Goal: Information Seeking & Learning: Learn about a topic

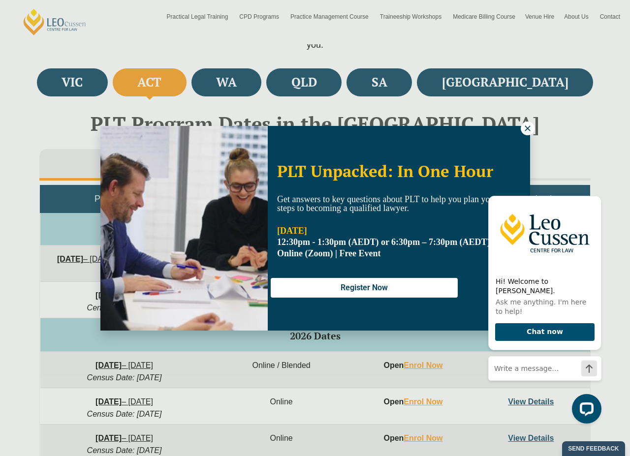
click at [529, 125] on icon at bounding box center [527, 128] width 9 height 9
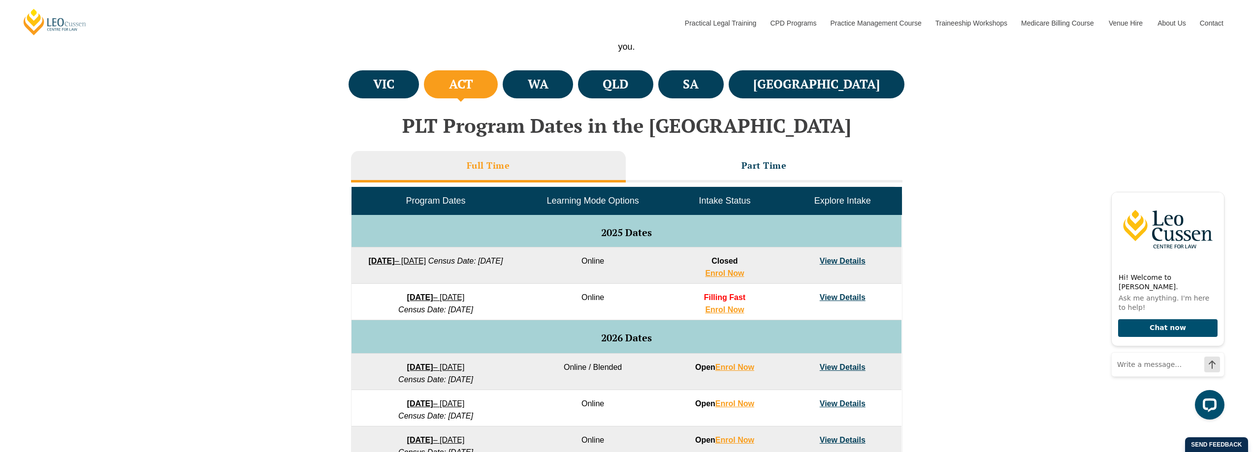
scroll to position [346, 0]
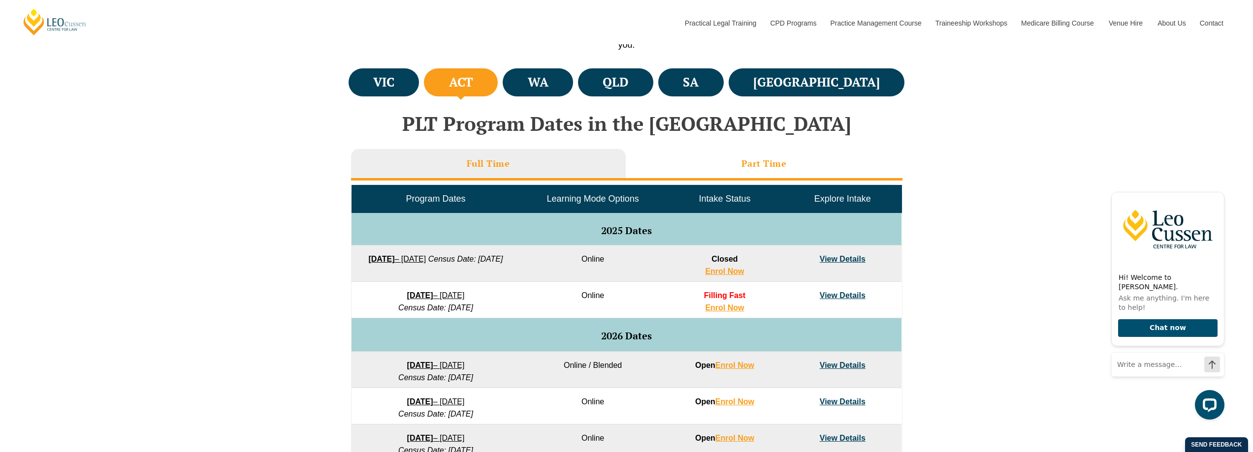
click at [622, 162] on h3 "Part Time" at bounding box center [764, 163] width 45 height 11
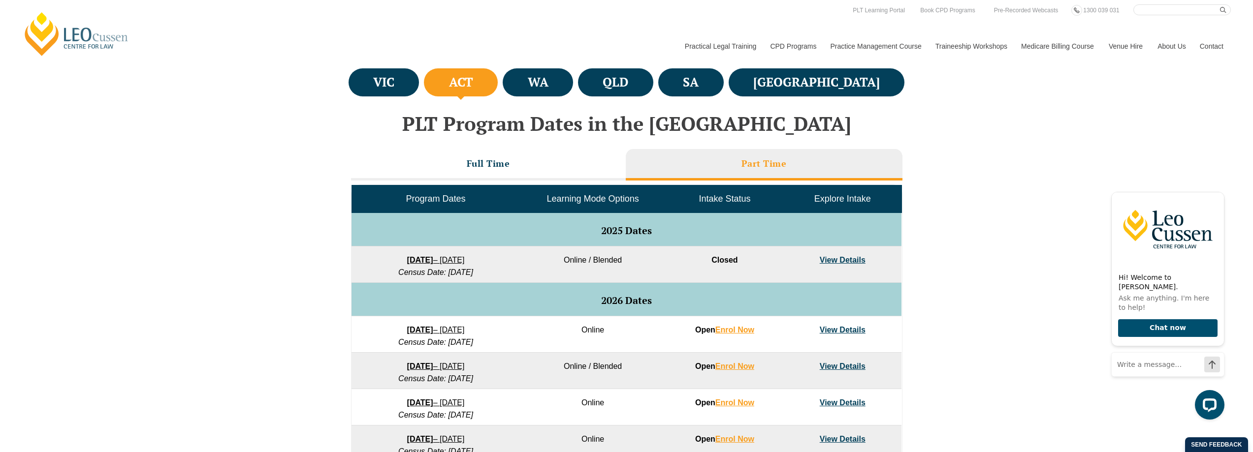
click at [622, 163] on h3 "Part Time" at bounding box center [764, 163] width 45 height 11
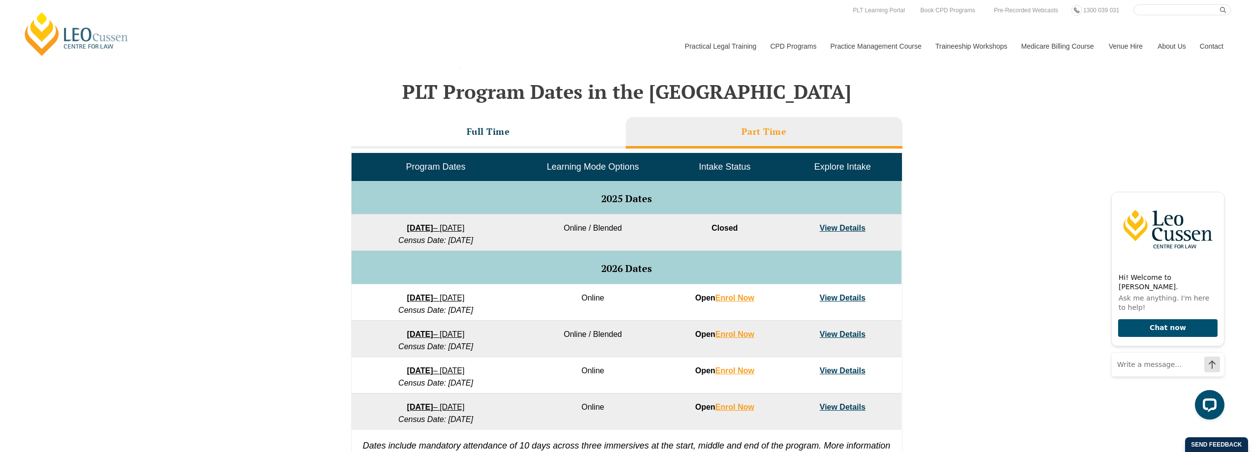
scroll to position [395, 0]
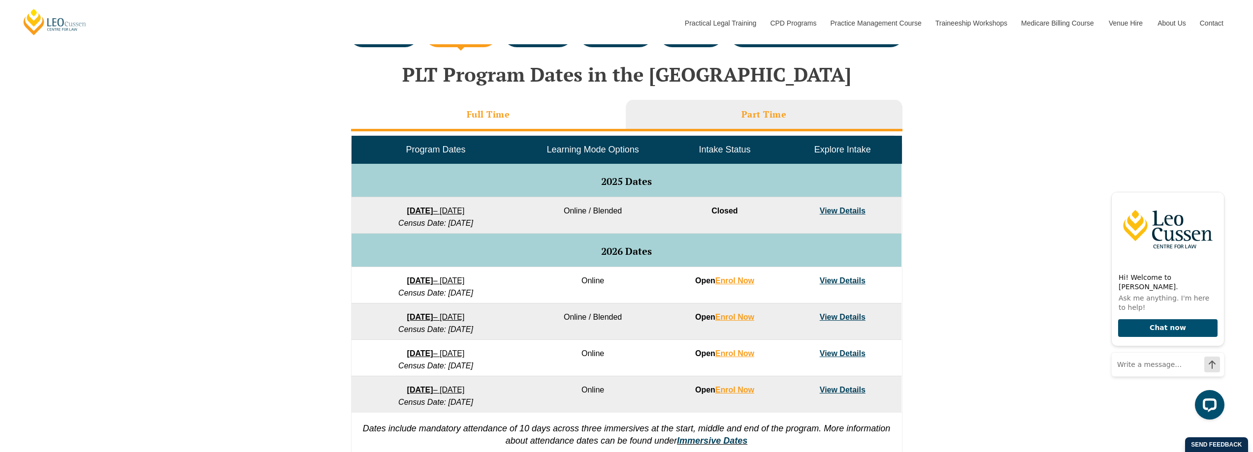
click at [482, 115] on h3 "Full Time" at bounding box center [488, 114] width 43 height 11
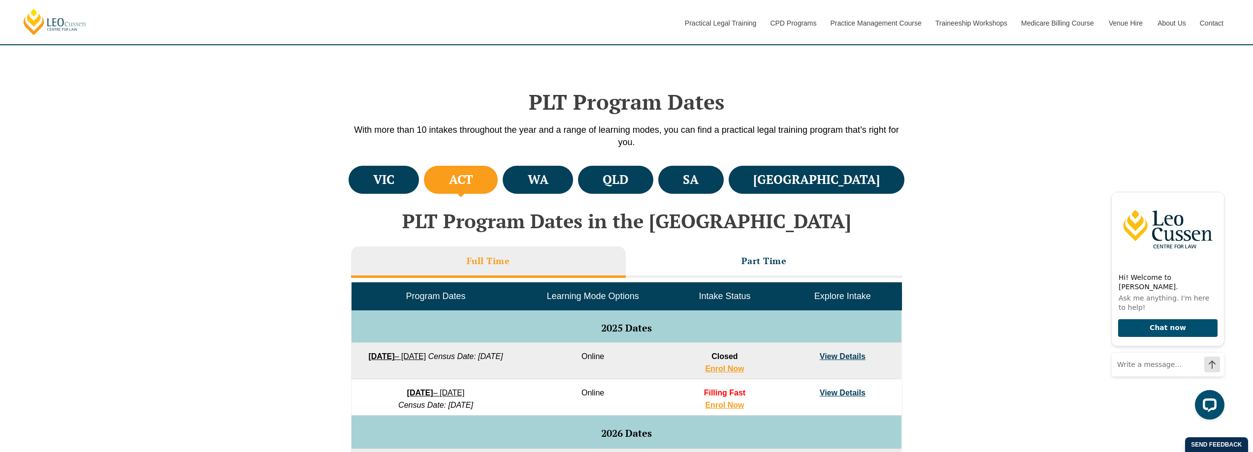
scroll to position [247, 0]
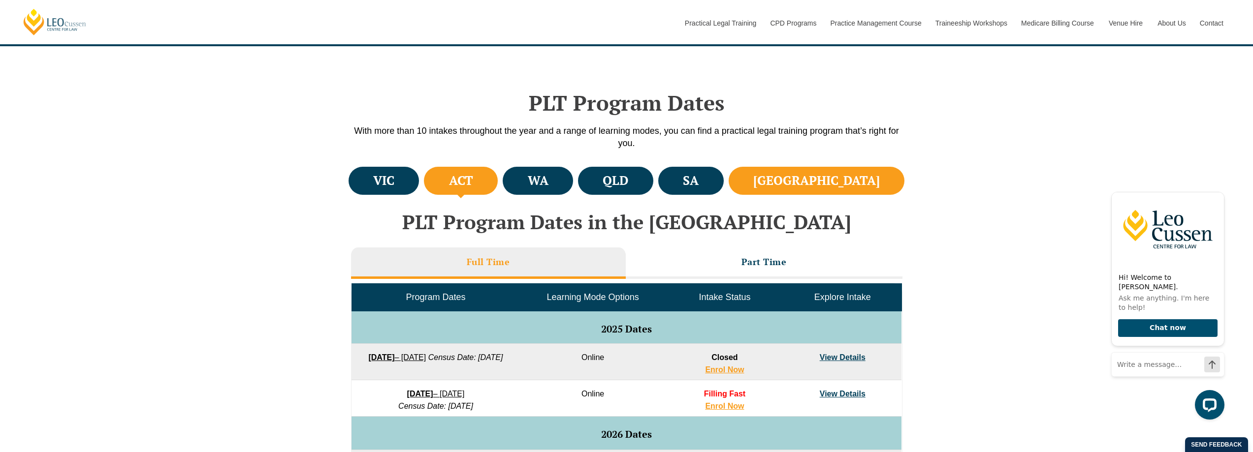
click at [622, 179] on h4 "NSW" at bounding box center [816, 181] width 127 height 16
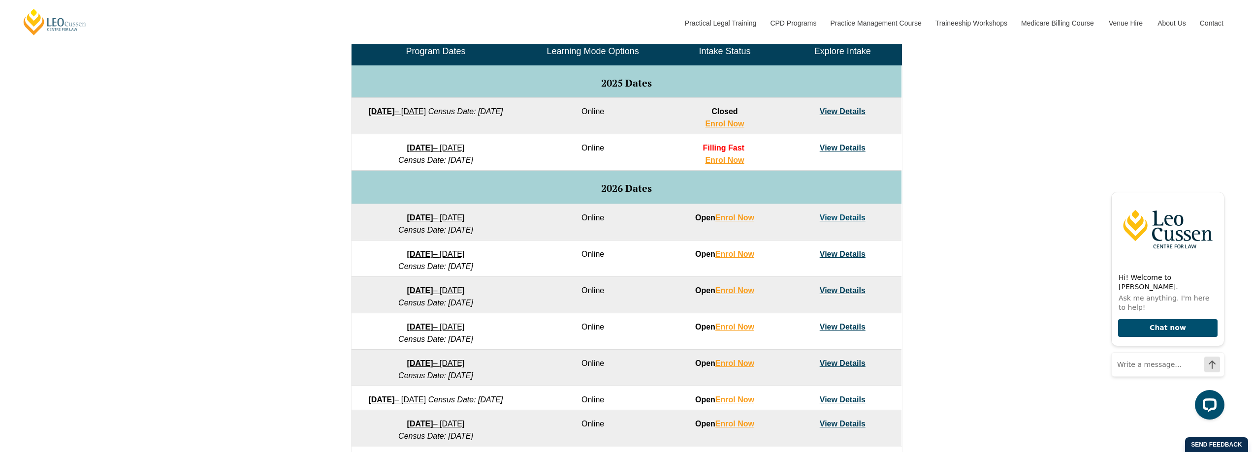
scroll to position [543, 0]
